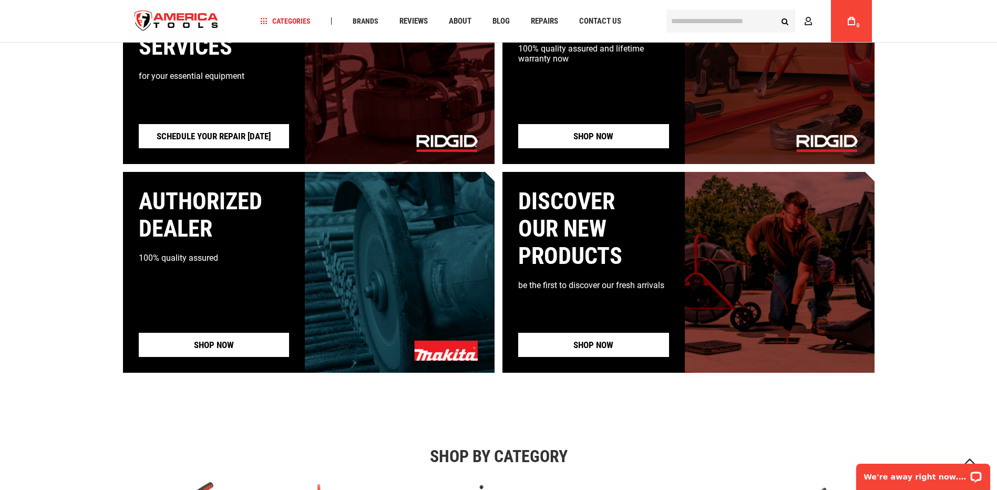
scroll to position [1052, 0]
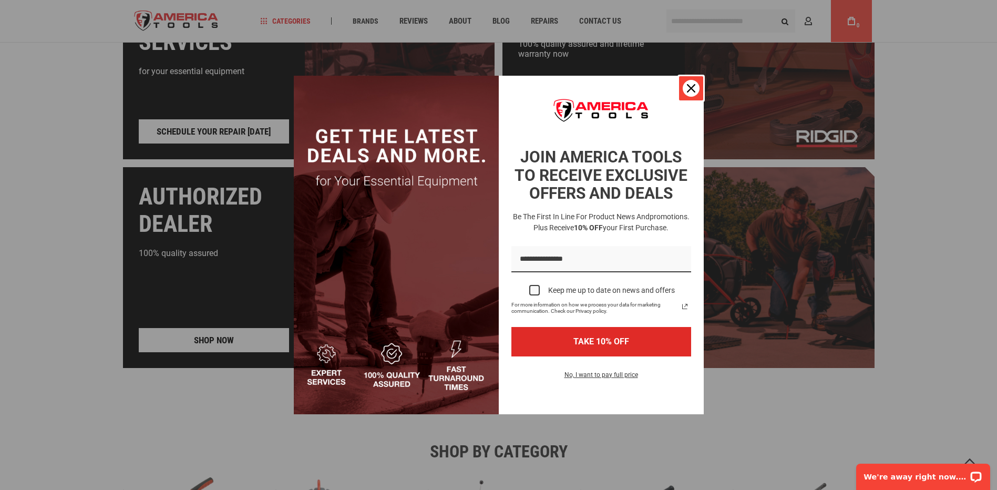
click at [693, 85] on icon "close icon" at bounding box center [691, 88] width 8 height 8
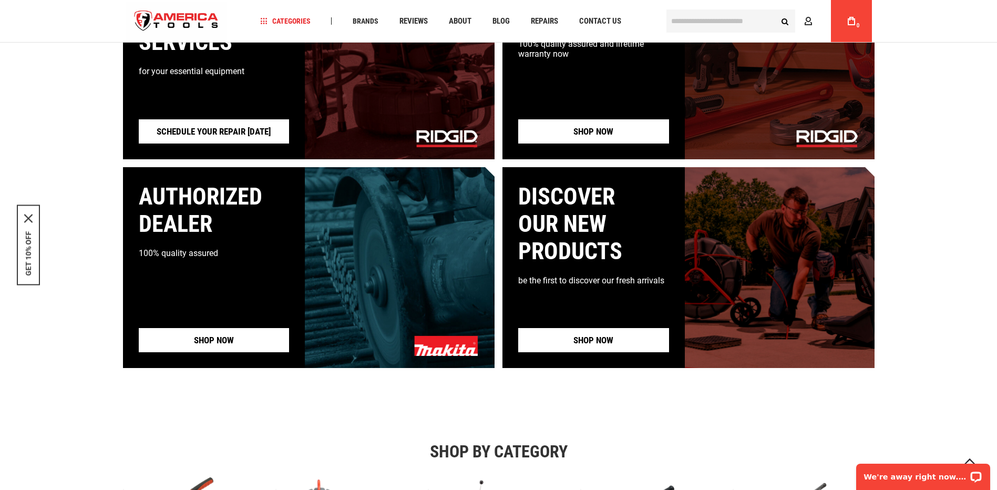
click at [269, 337] on link "Shop now" at bounding box center [214, 340] width 151 height 24
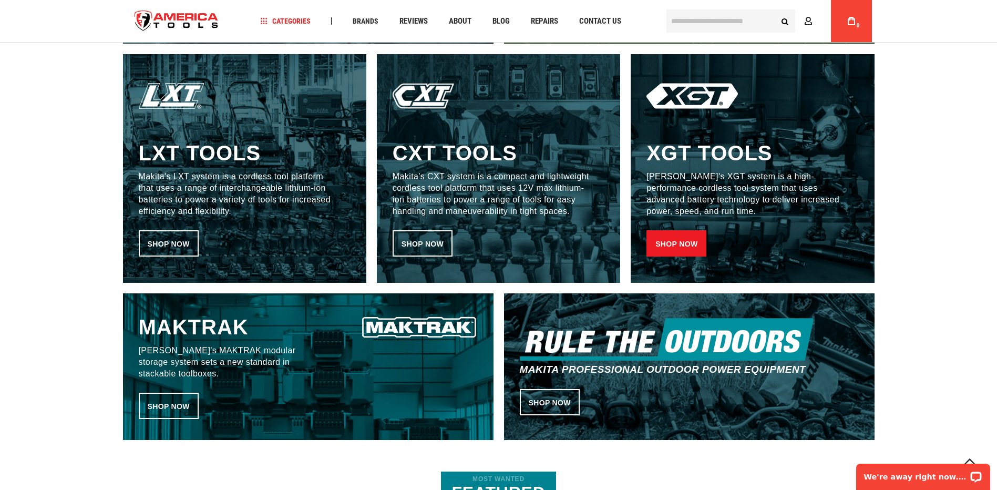
click at [685, 237] on link "Shop now" at bounding box center [676, 243] width 60 height 26
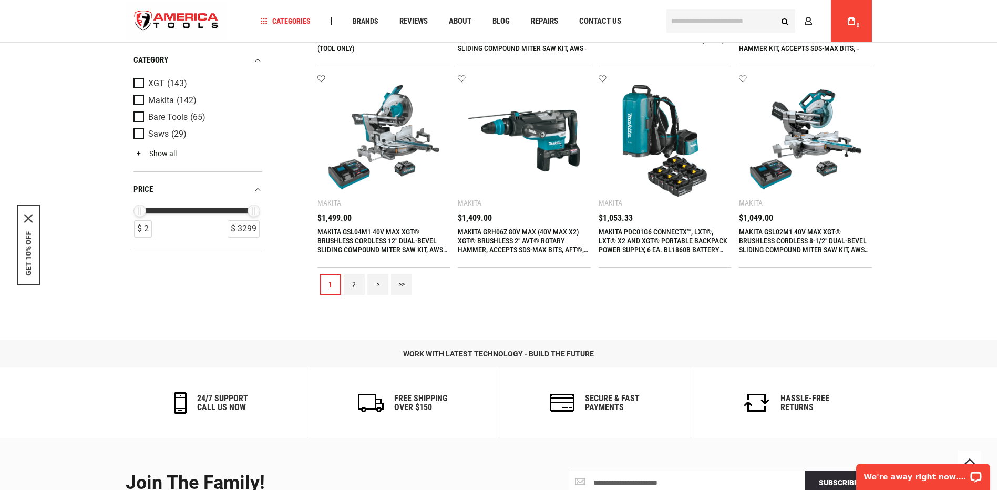
scroll to position [1051, 0]
click at [375, 286] on link ">" at bounding box center [377, 284] width 21 height 21
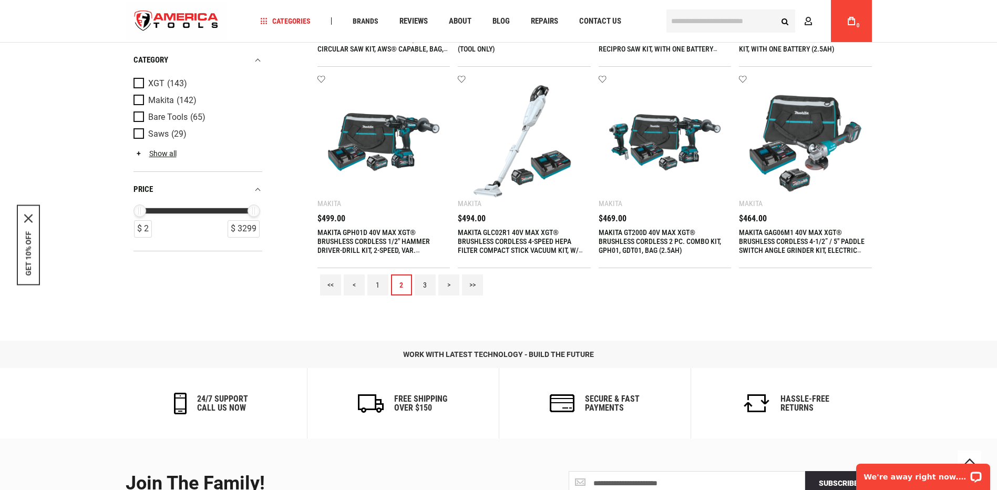
click at [444, 282] on link ">" at bounding box center [448, 284] width 21 height 21
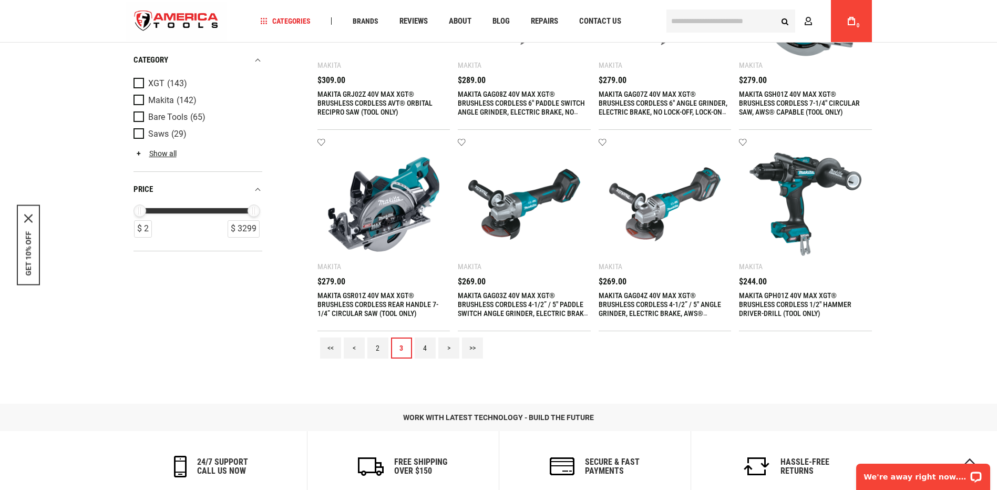
scroll to position [998, 0]
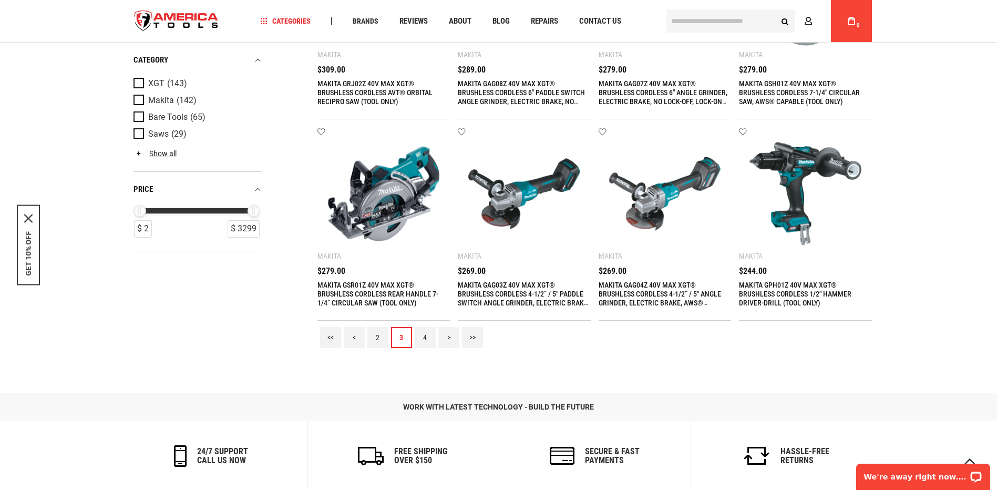
click at [469, 334] on link ">>" at bounding box center [472, 337] width 21 height 21
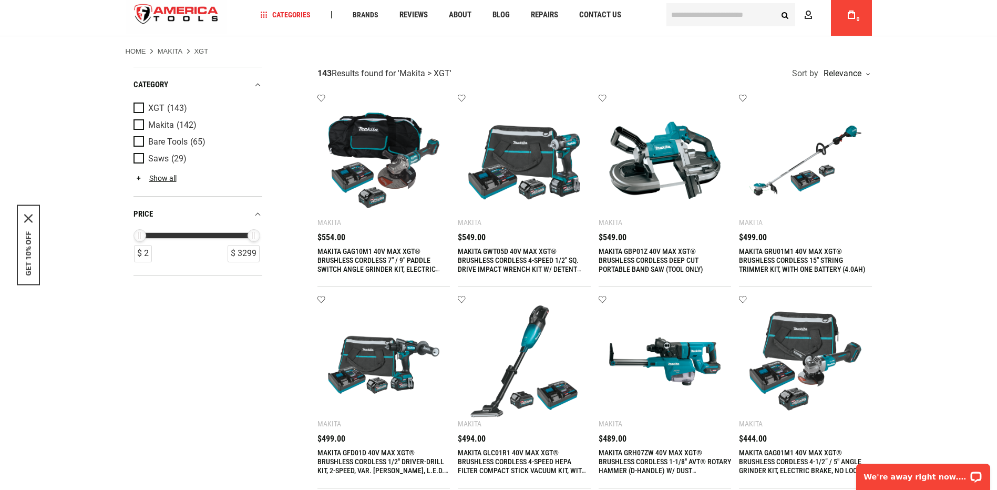
scroll to position [0, 0]
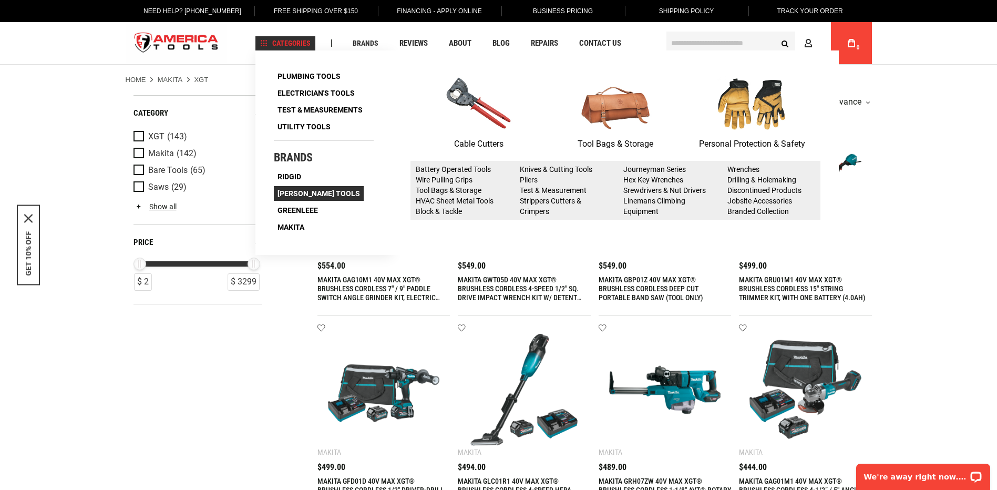
click at [288, 187] on link "[PERSON_NAME] Tools" at bounding box center [319, 193] width 90 height 15
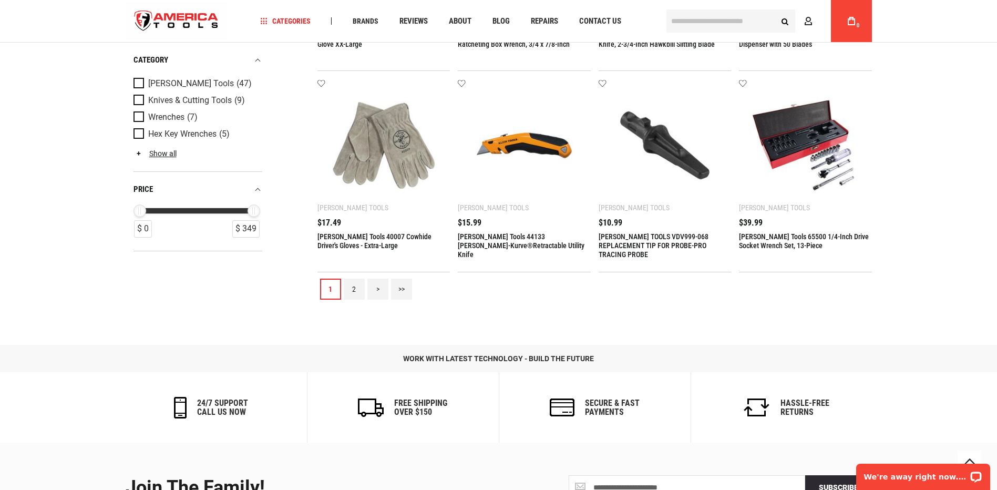
scroll to position [1051, 0]
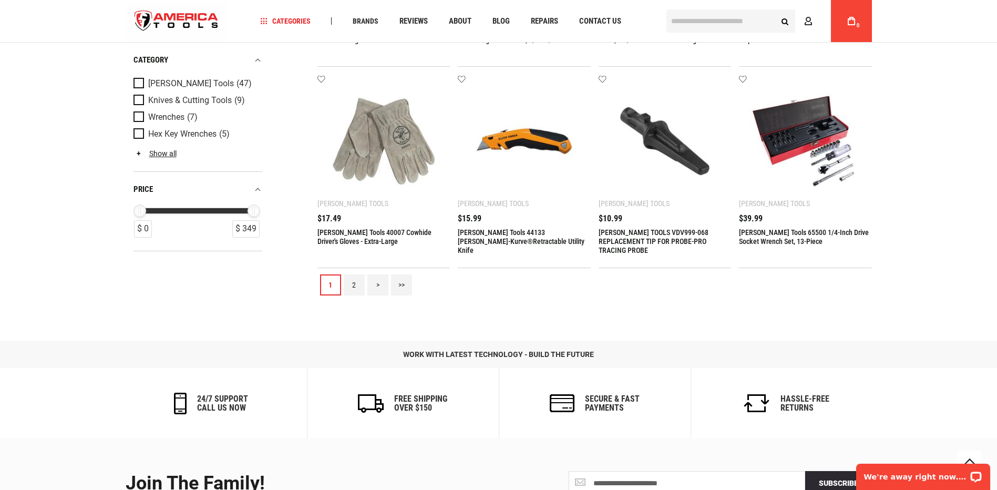
click at [373, 282] on link ">" at bounding box center [377, 284] width 21 height 21
